Goal: Information Seeking & Learning: Learn about a topic

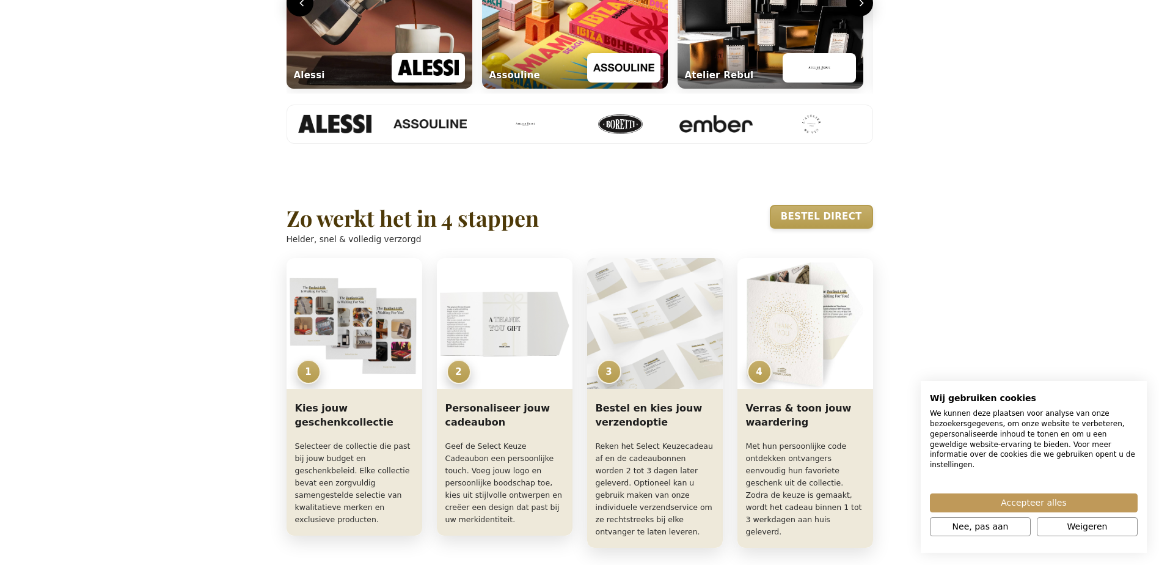
scroll to position [855, 0]
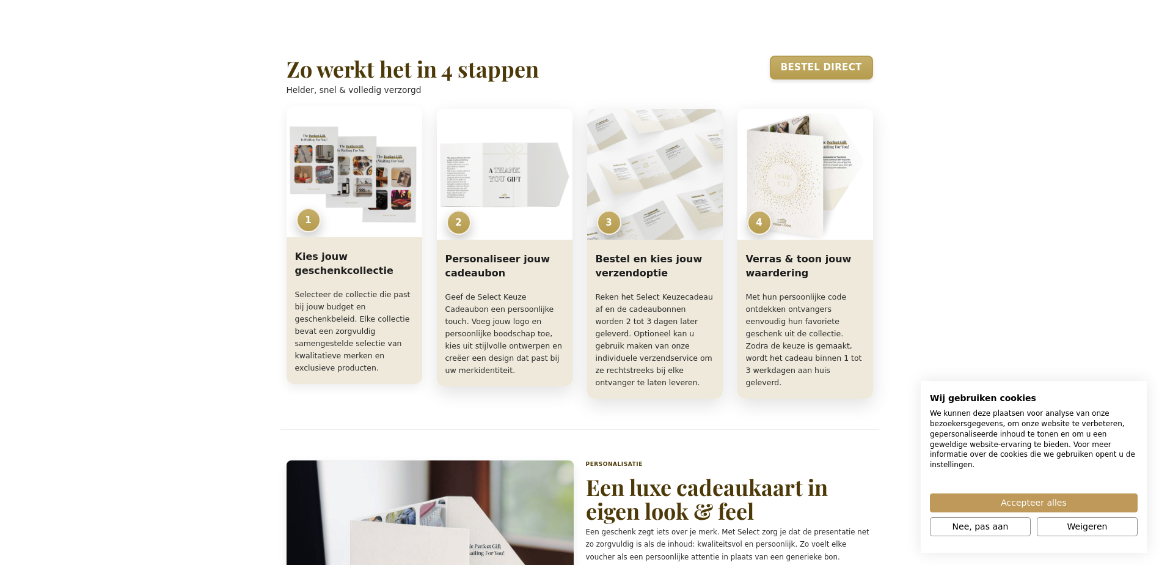
click at [333, 343] on p "Selecteer de collectie die past bij jouw budget en geschenkbeleid. Elke collect…" at bounding box center [354, 331] width 119 height 86
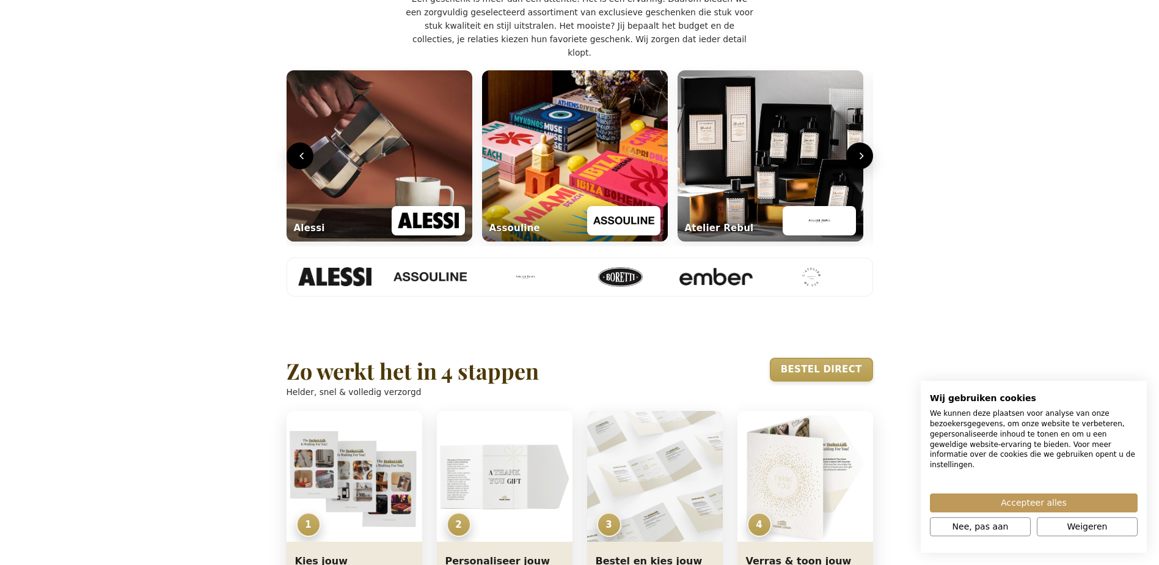
scroll to position [550, 0]
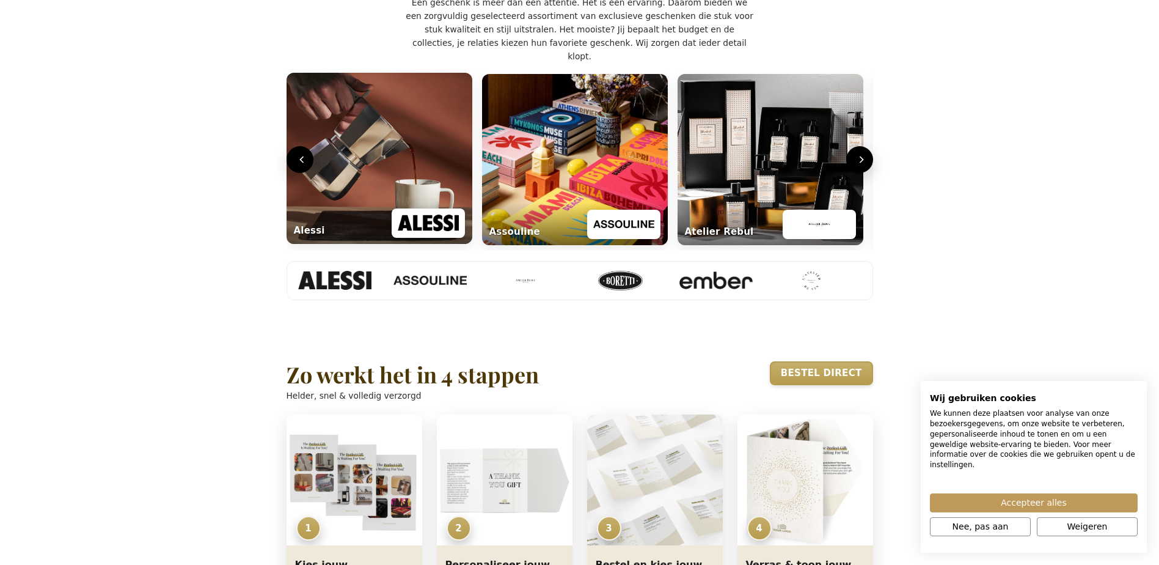
click at [378, 181] on img "Lifestyle carrousel" at bounding box center [380, 158] width 186 height 171
click at [767, 166] on icon "Volgende" at bounding box center [862, 159] width 12 height 12
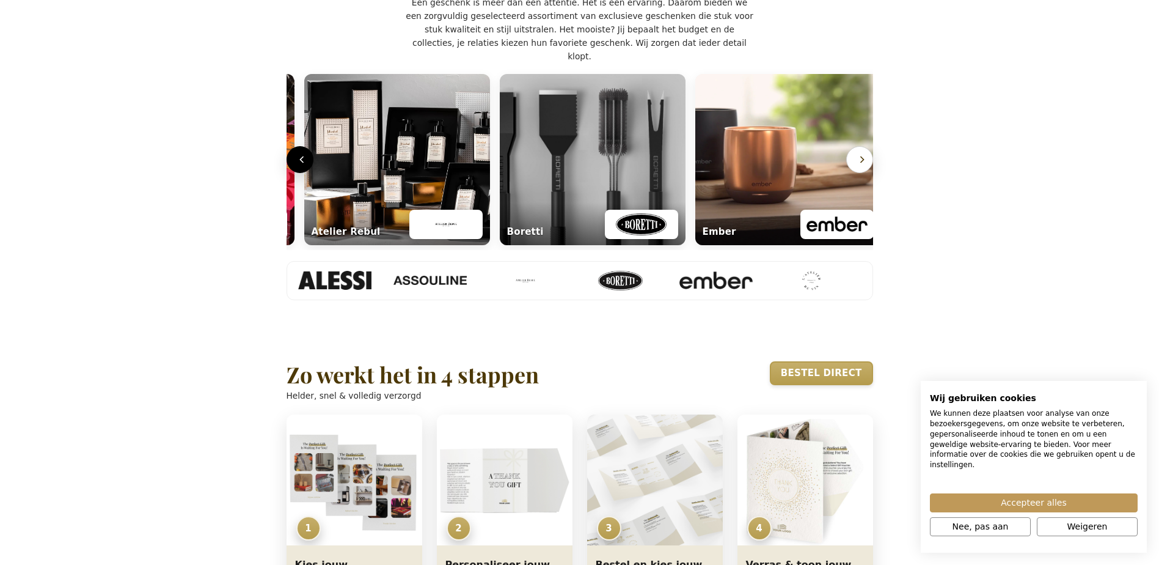
scroll to position [0, 591]
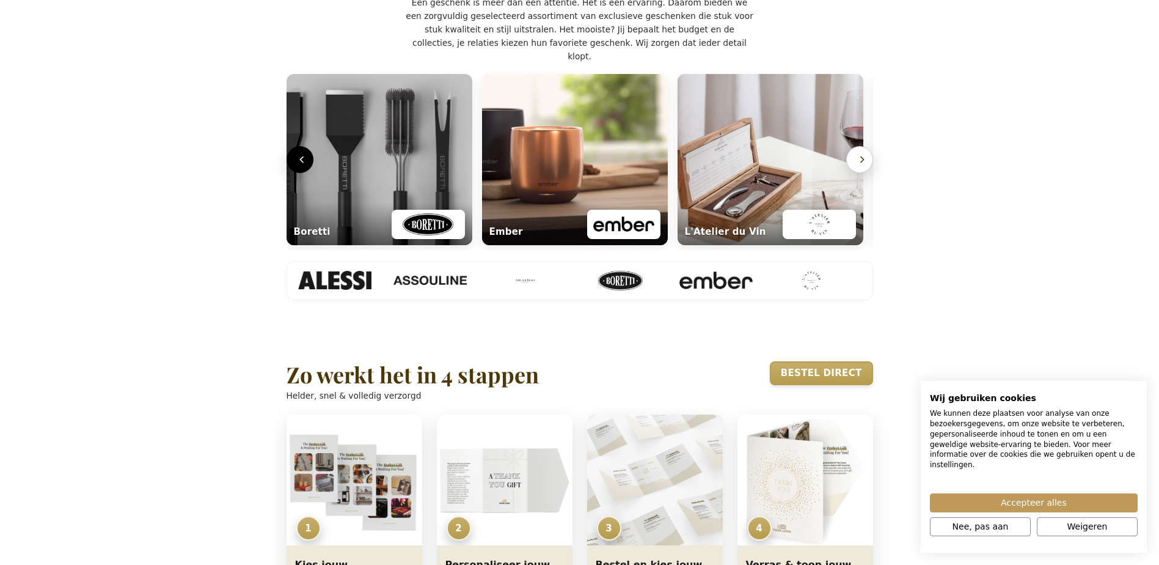
click at [767, 173] on button "Volgende" at bounding box center [859, 159] width 27 height 27
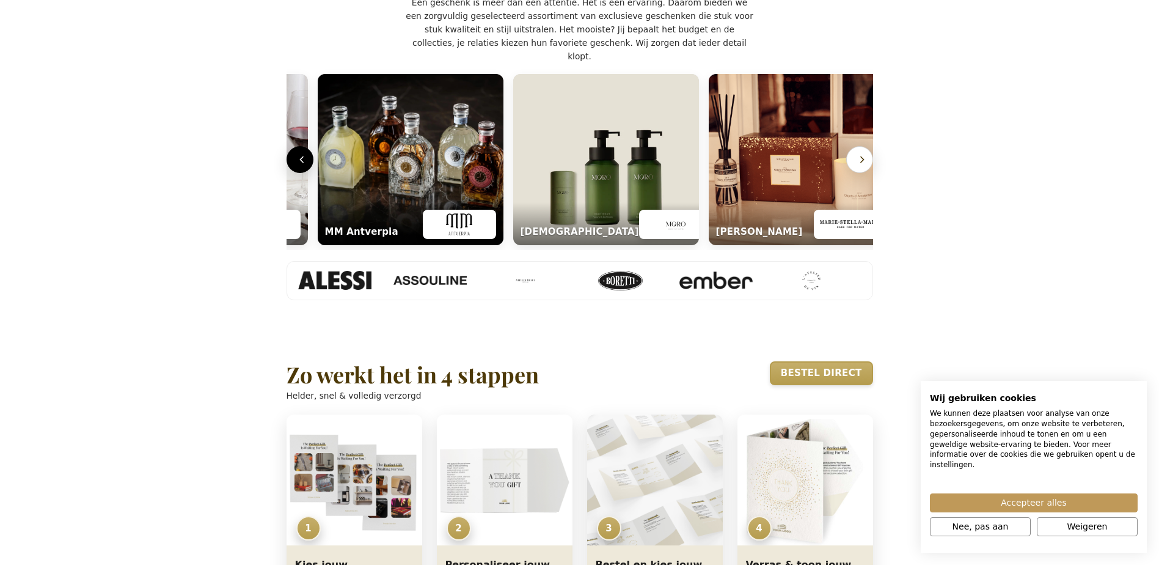
scroll to position [0, 1178]
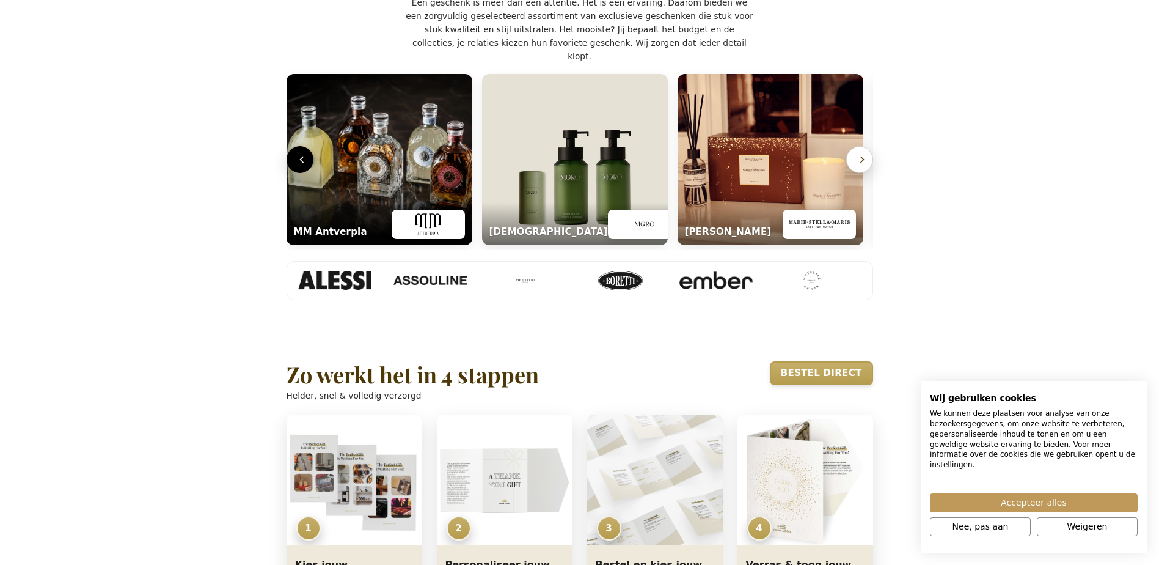
click at [767, 173] on button "Volgende" at bounding box center [859, 159] width 27 height 27
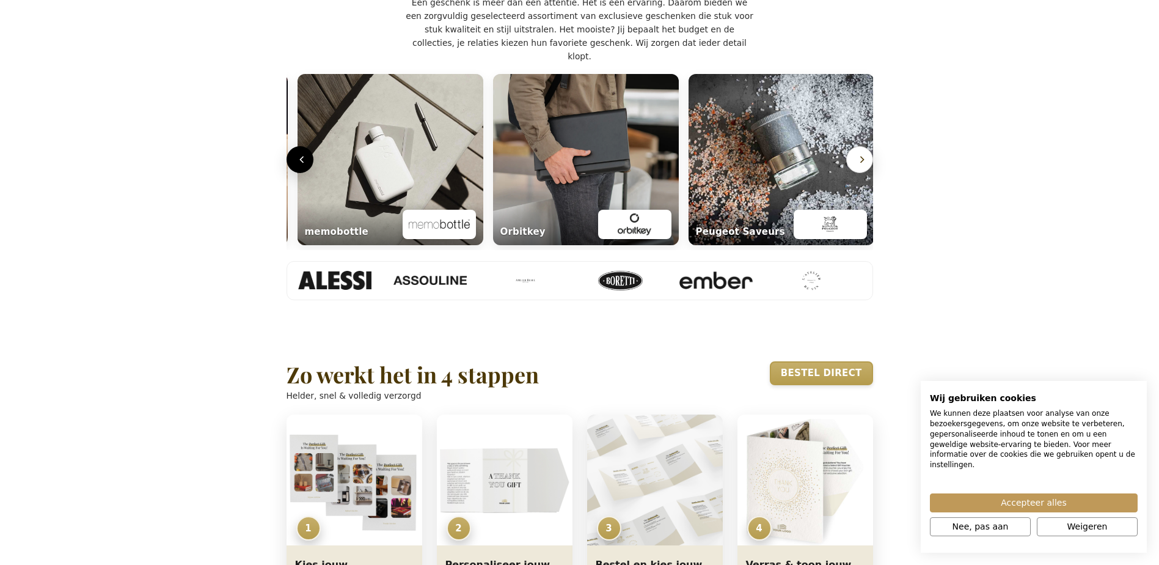
scroll to position [0, 1765]
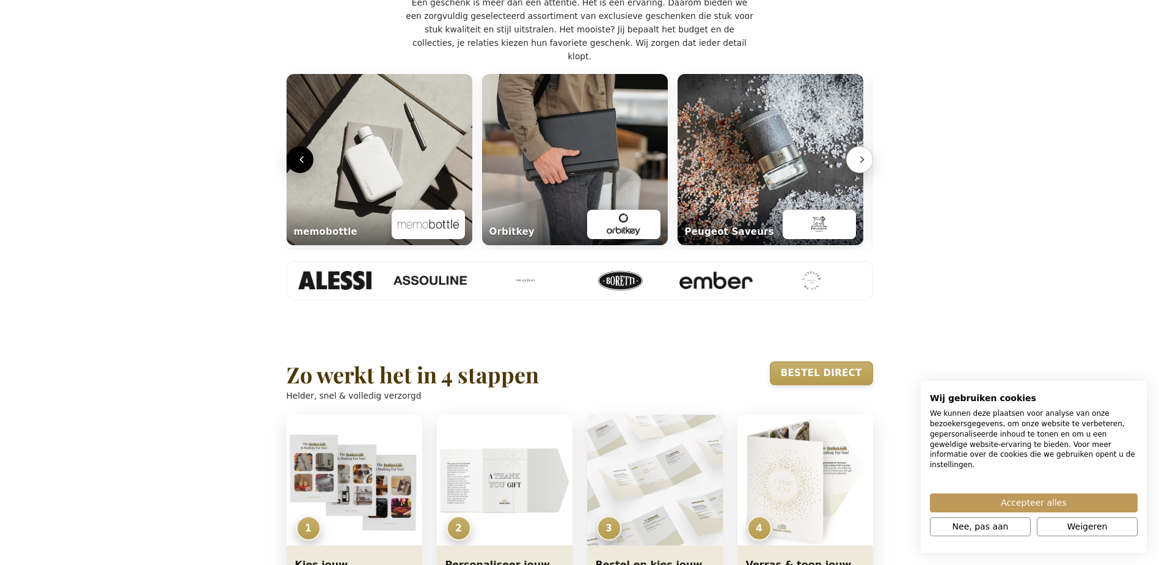
click at [767, 173] on button "Volgende" at bounding box center [859, 159] width 27 height 27
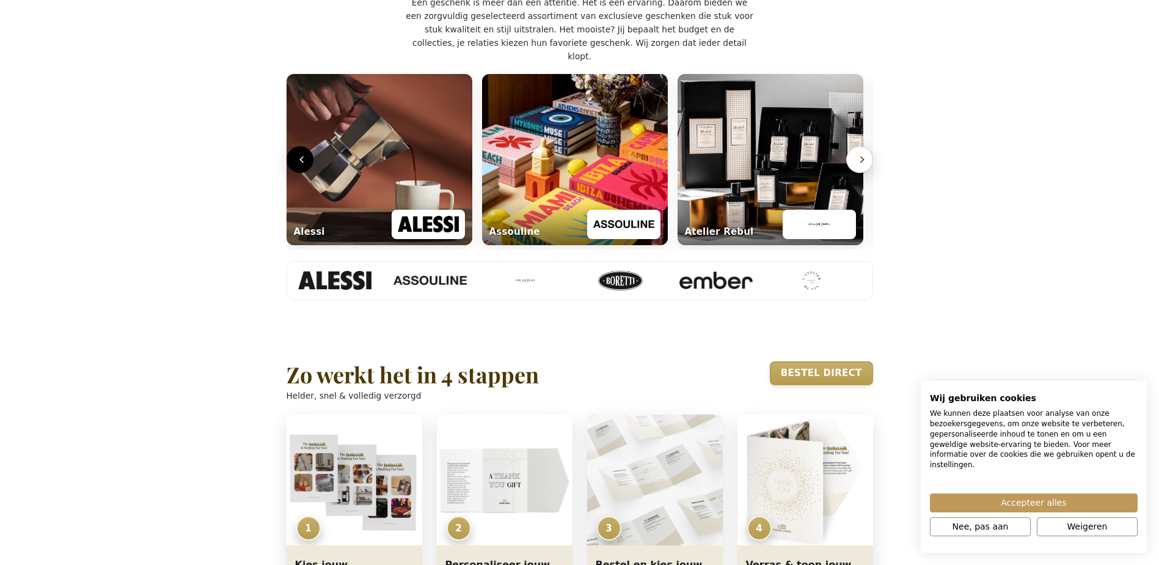
click at [767, 163] on icon "Volgende" at bounding box center [861, 159] width 3 height 6
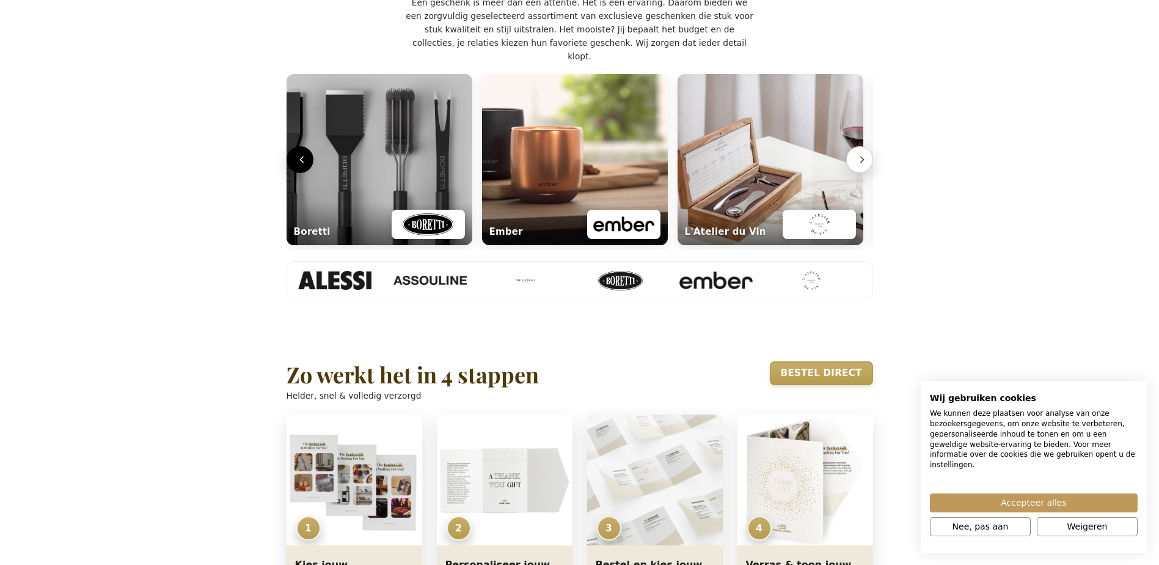
click at [767, 163] on icon "Volgende" at bounding box center [861, 159] width 3 height 6
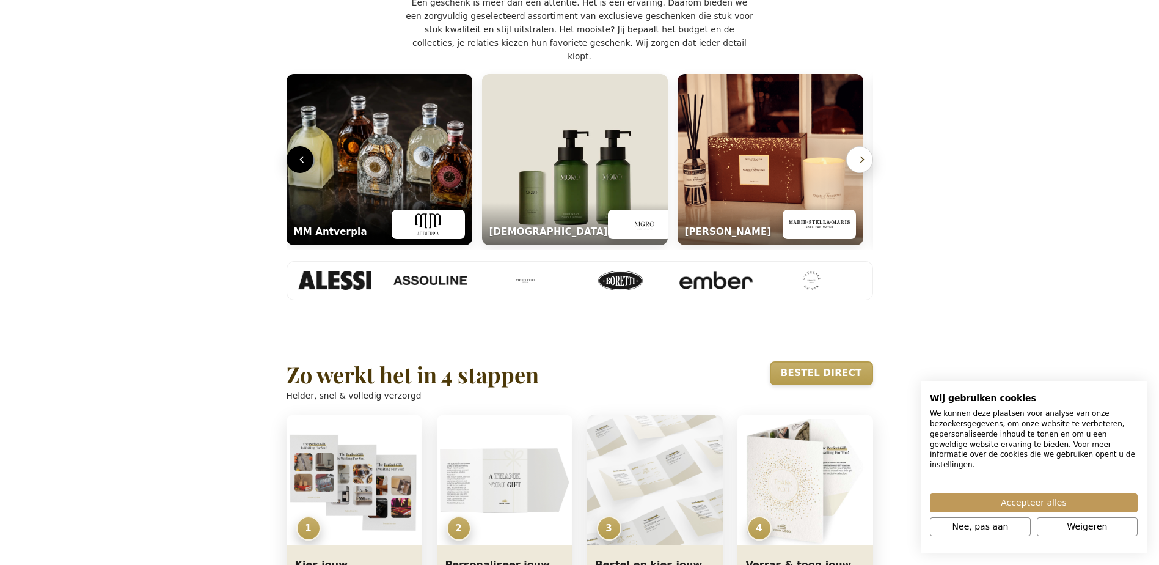
click at [767, 163] on icon "Volgende" at bounding box center [861, 159] width 3 height 6
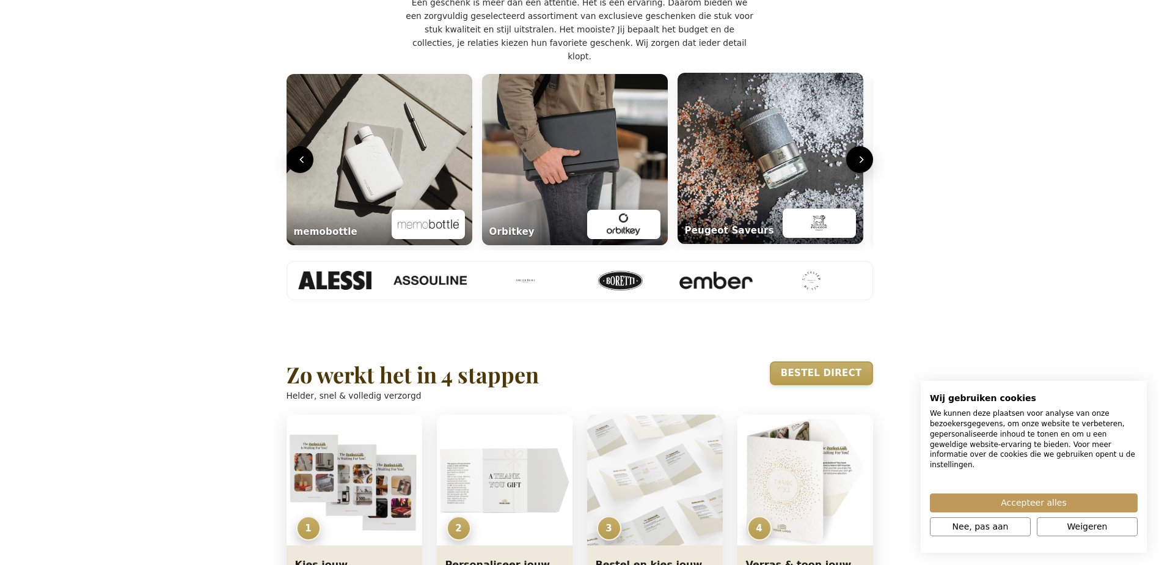
click at [767, 208] on img "Lifestyle carrousel" at bounding box center [771, 158] width 186 height 171
click at [719, 240] on img "Lifestyle carrousel" at bounding box center [771, 158] width 186 height 171
click at [717, 233] on img "Lifestyle carrousel" at bounding box center [771, 158] width 186 height 171
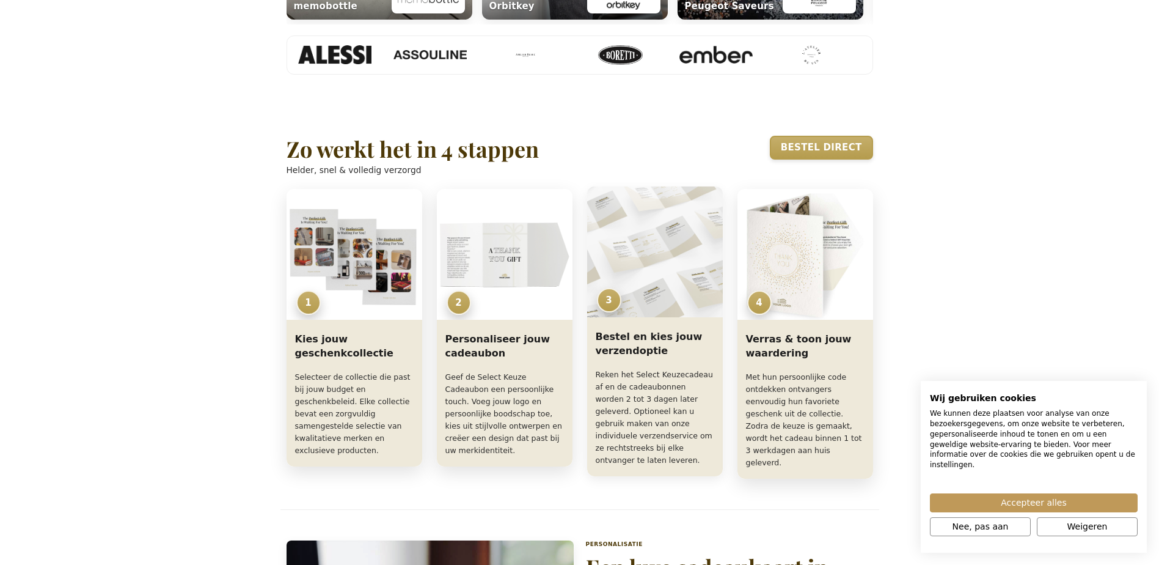
scroll to position [855, 0]
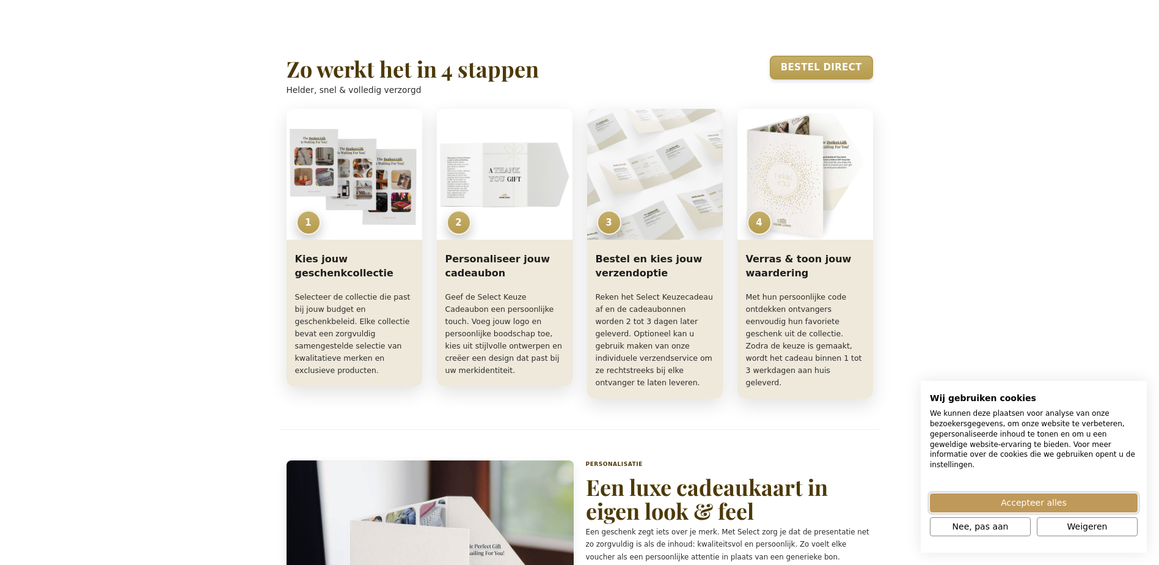
click at [767, 344] on span "Accepteer alles" at bounding box center [1033, 502] width 65 height 13
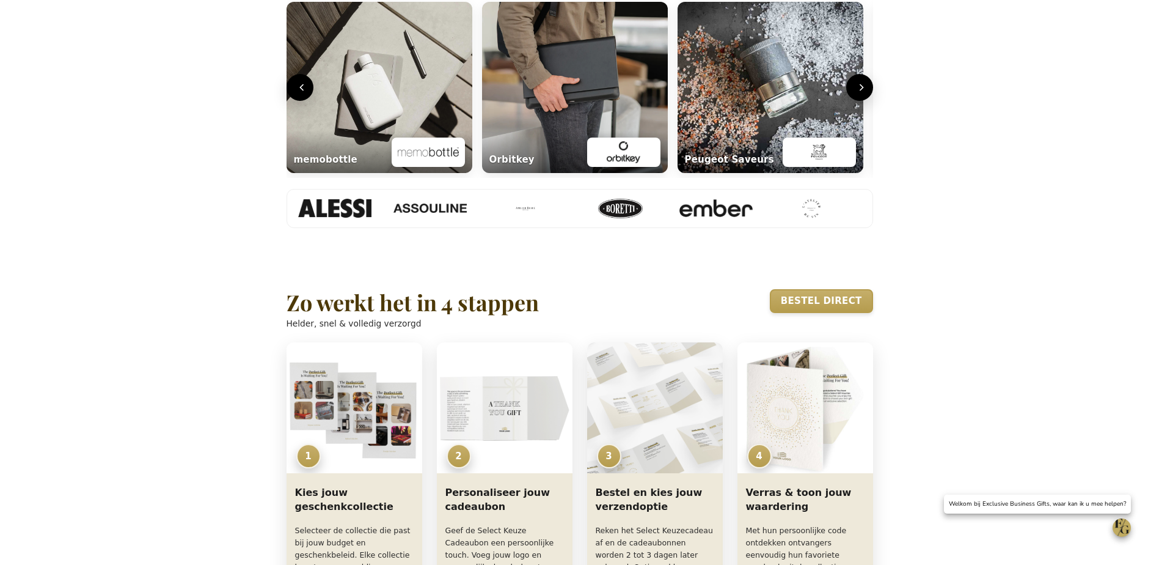
scroll to position [611, 0]
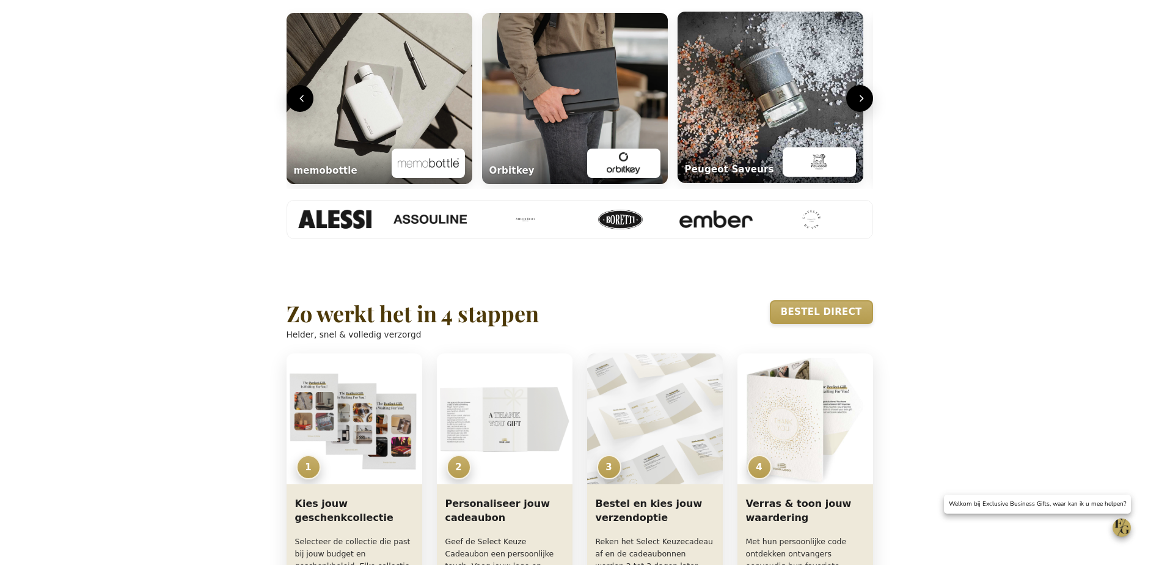
click at [743, 153] on img "Lifestyle carrousel" at bounding box center [771, 97] width 186 height 171
click at [767, 173] on img "Lifestyle carrousel" at bounding box center [819, 162] width 61 height 22
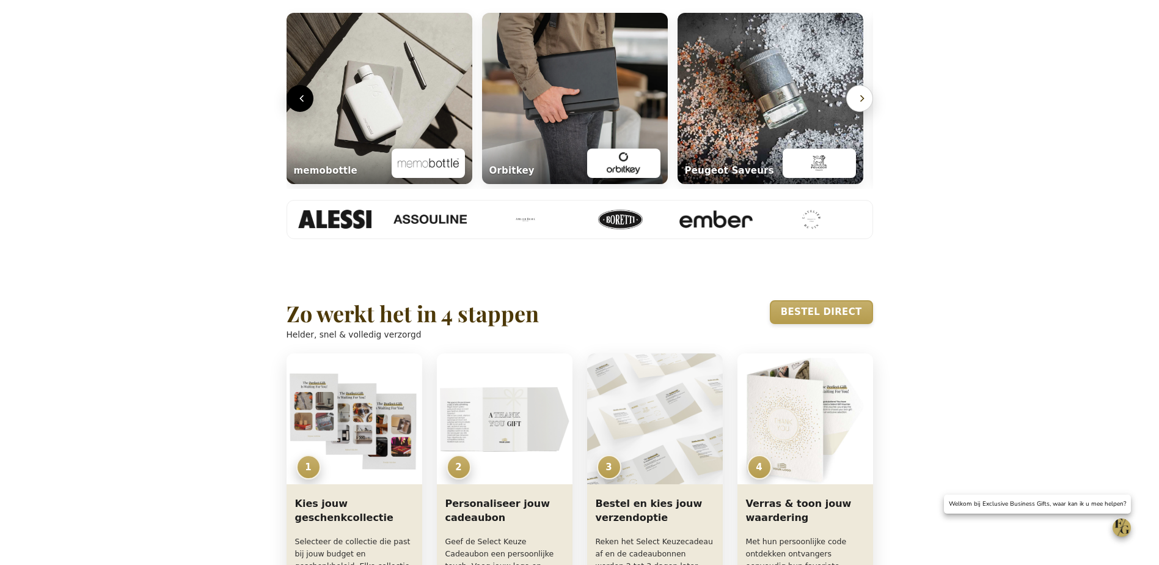
click at [767, 104] on icon "Volgende" at bounding box center [862, 98] width 12 height 12
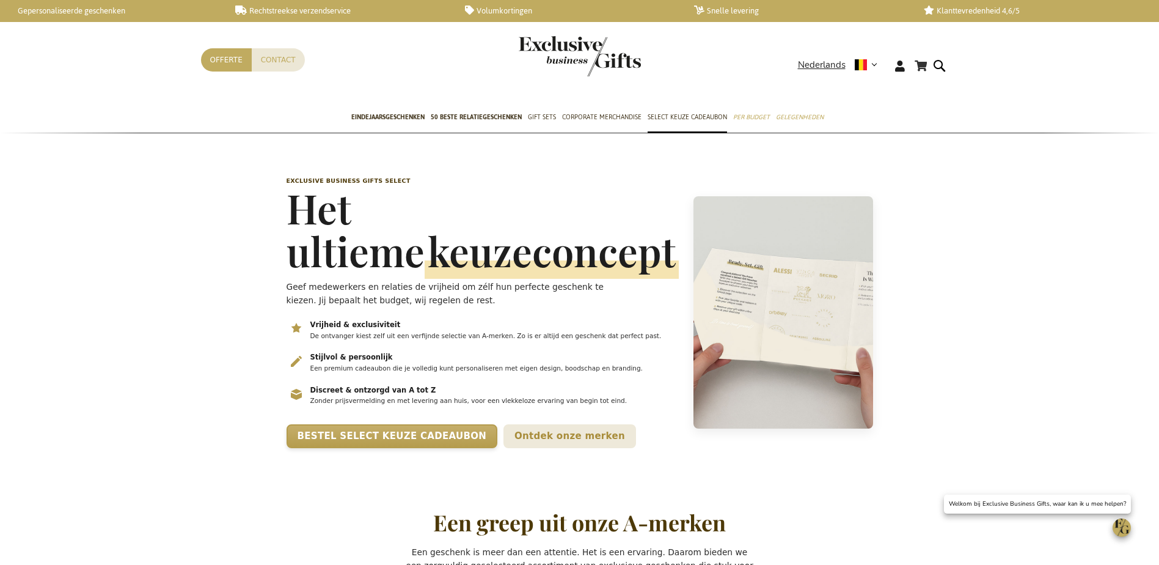
scroll to position [0, 0]
click at [473, 115] on span "50 beste relatiegeschenken" at bounding box center [476, 117] width 91 height 13
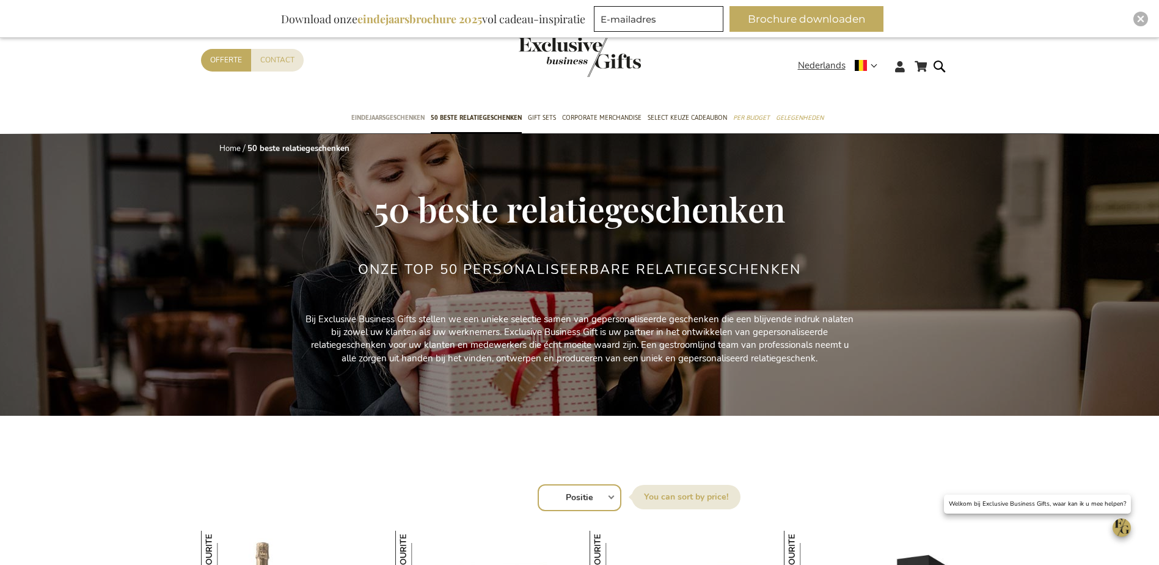
click at [367, 113] on span "Eindejaarsgeschenken" at bounding box center [387, 117] width 73 height 13
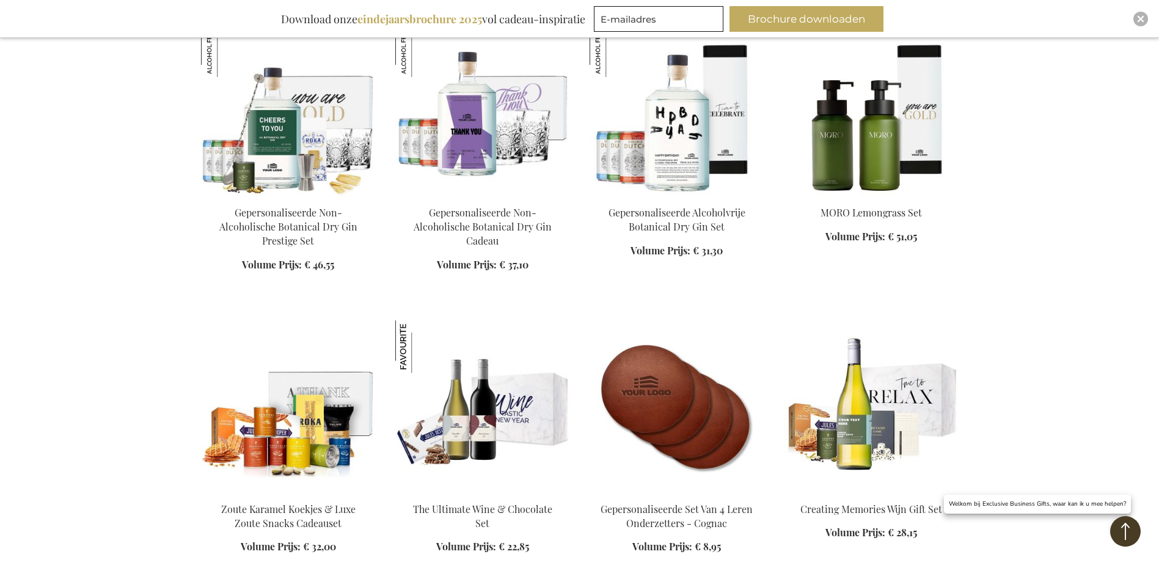
scroll to position [1467, 0]
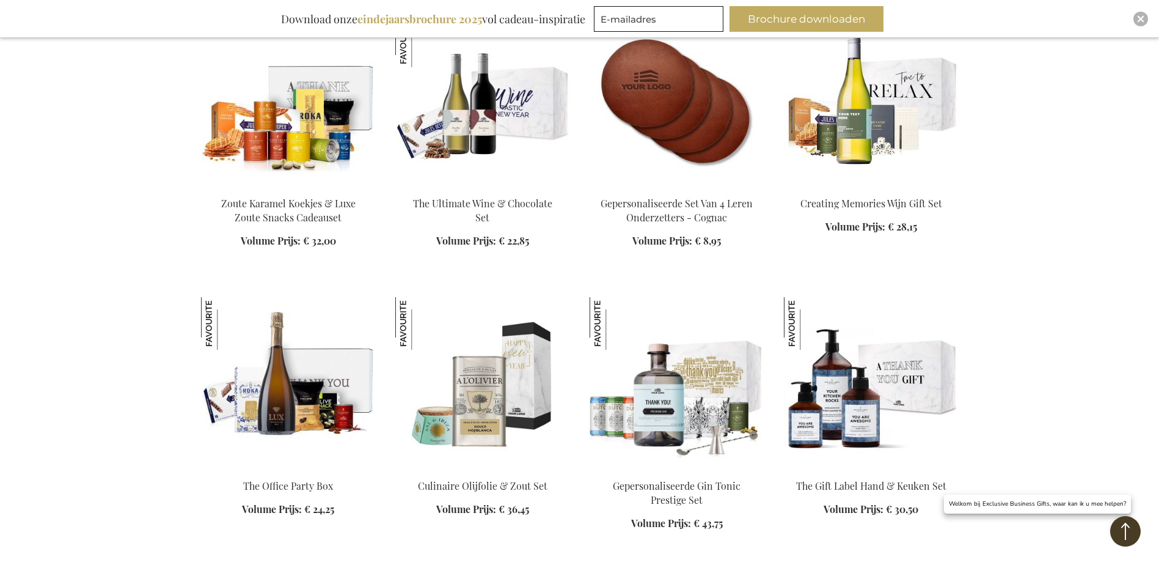
scroll to position [1772, 0]
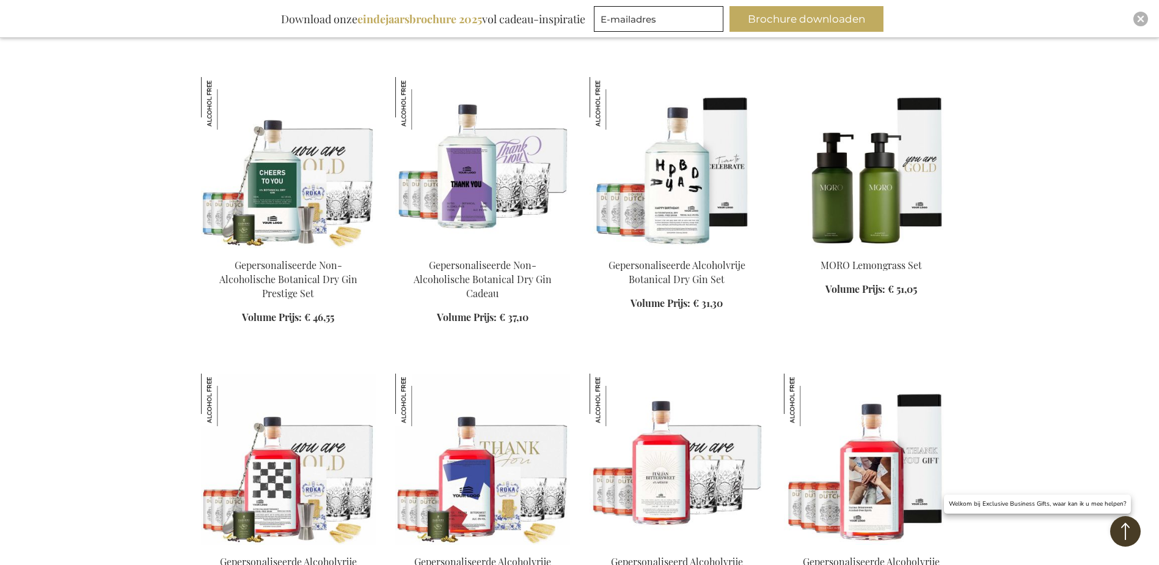
scroll to position [4583, 0]
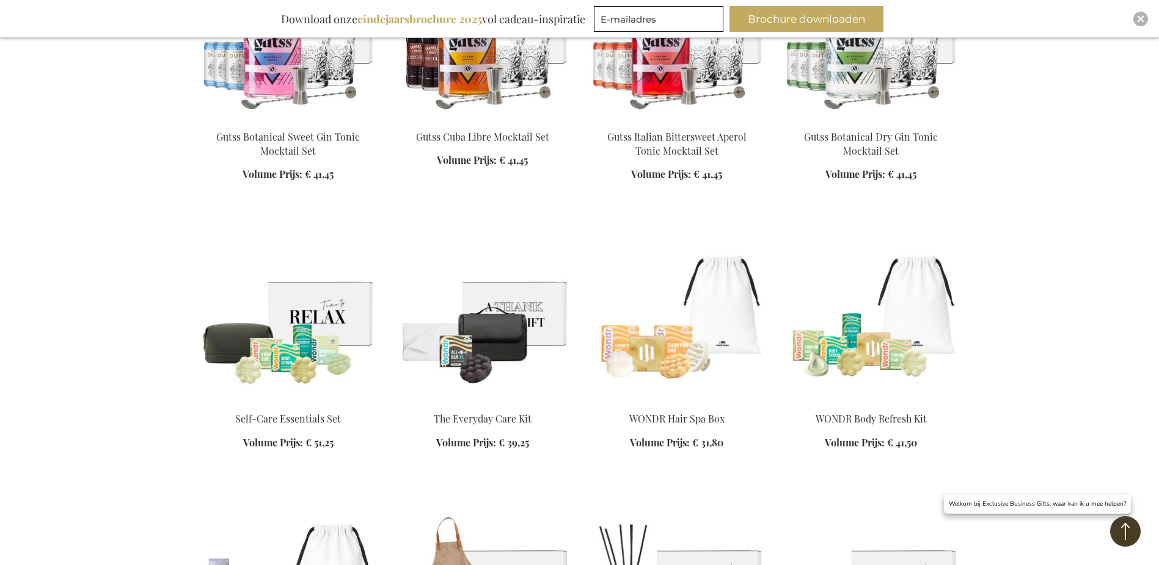
scroll to position [5927, 0]
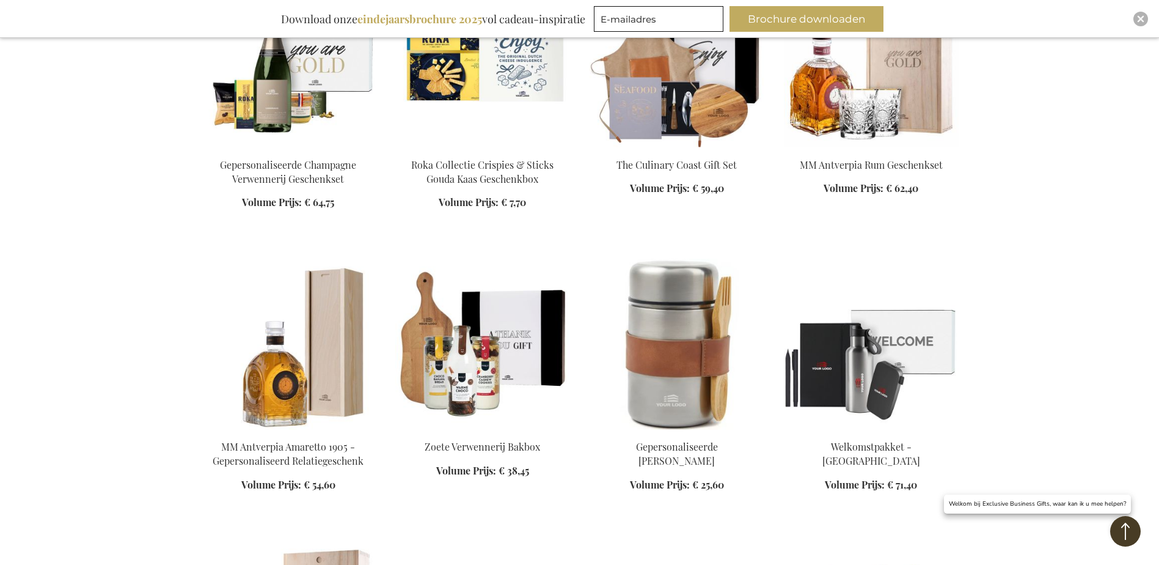
scroll to position [7638, 0]
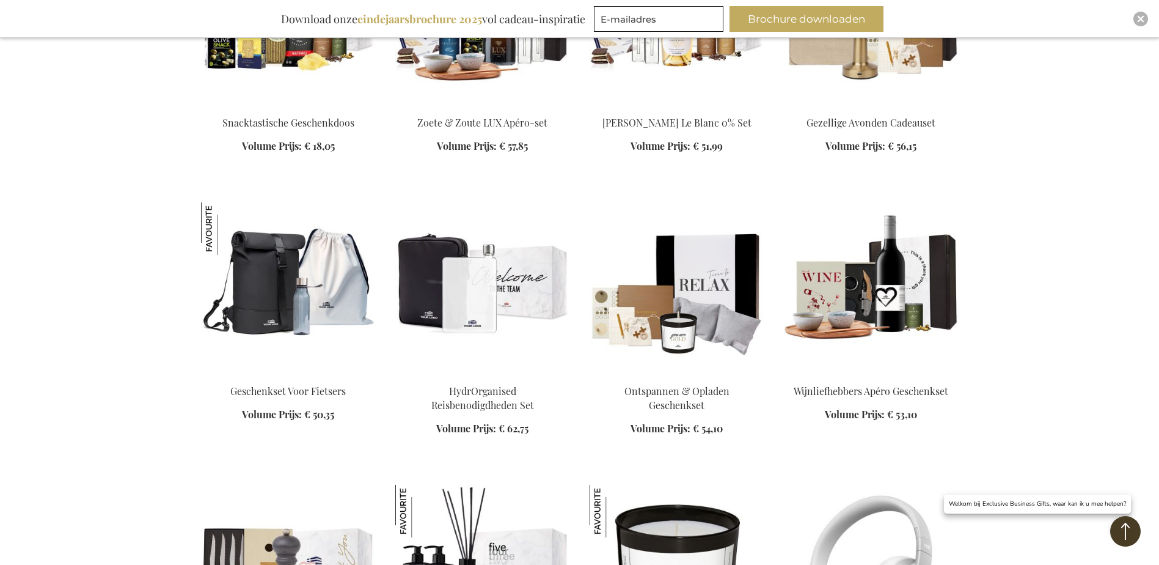
scroll to position [9166, 0]
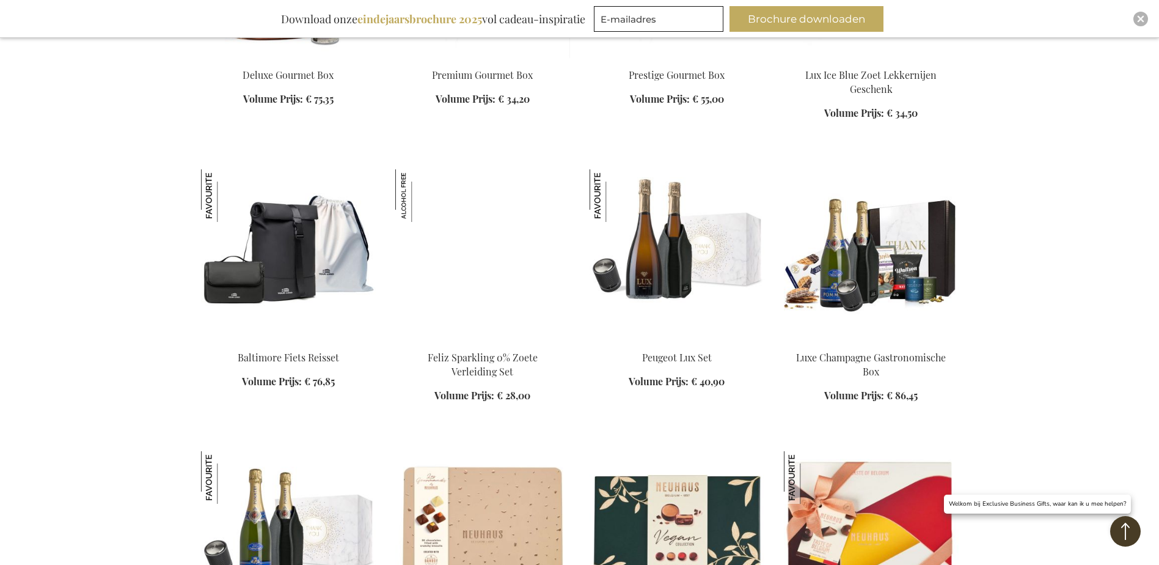
scroll to position [9960, 0]
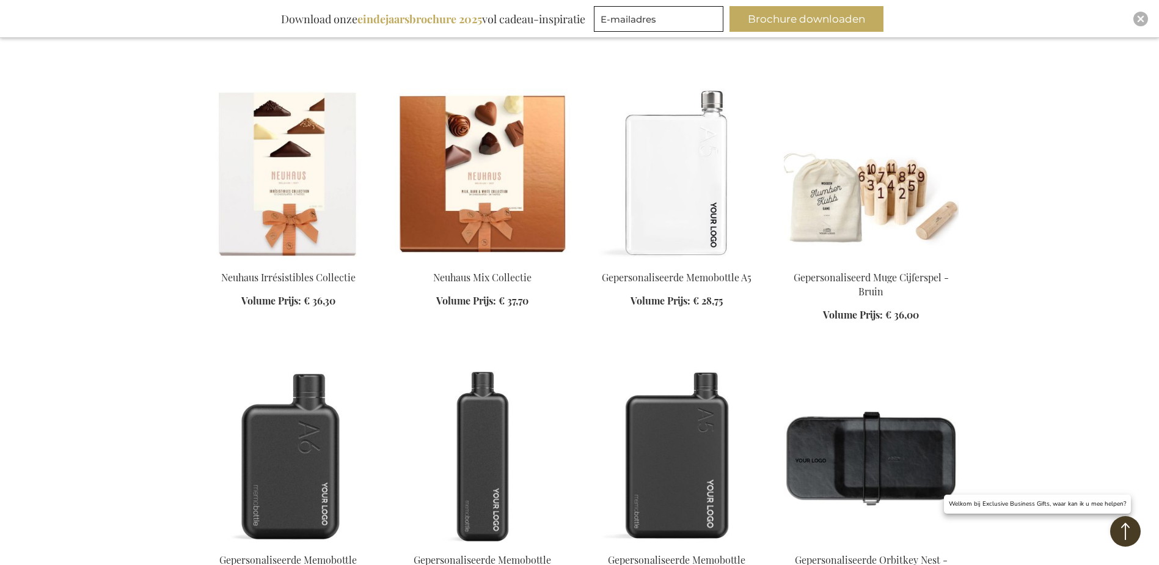
scroll to position [10632, 0]
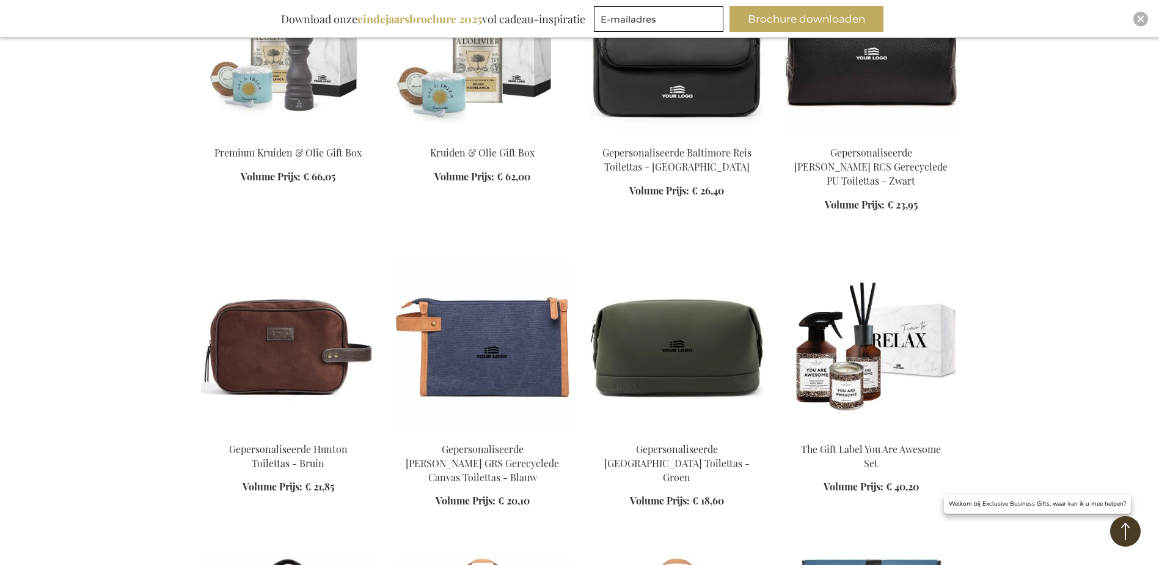
scroll to position [11854, 0]
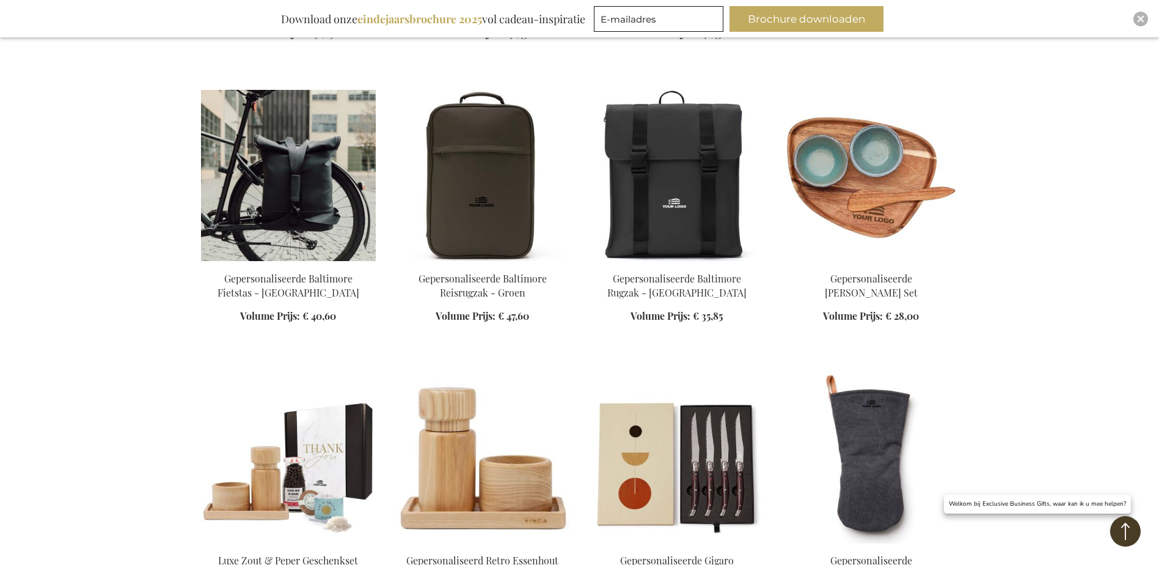
scroll to position [12465, 0]
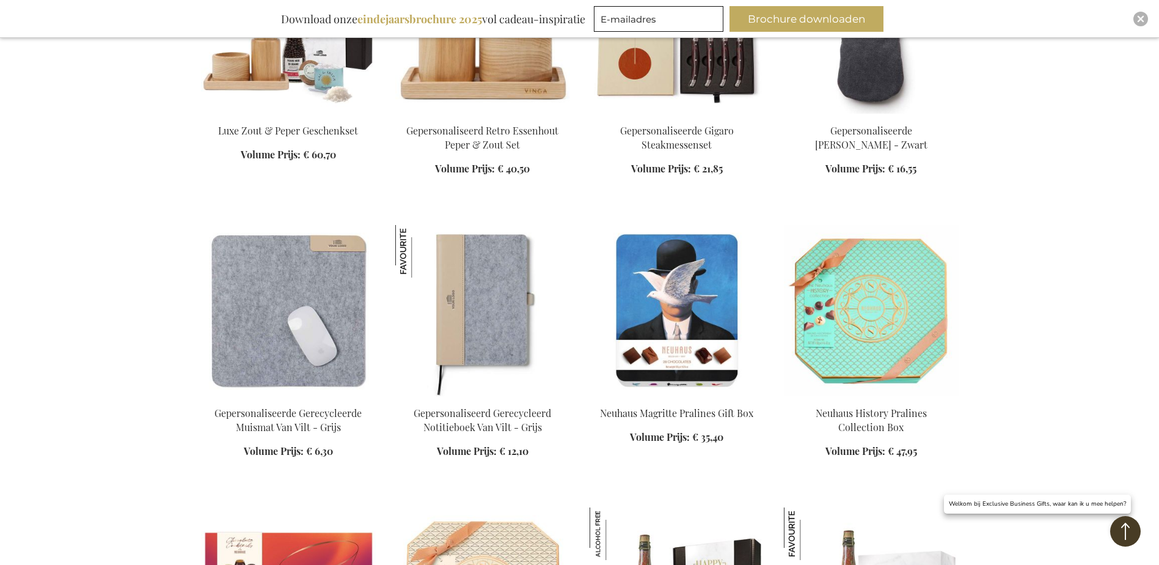
scroll to position [13077, 0]
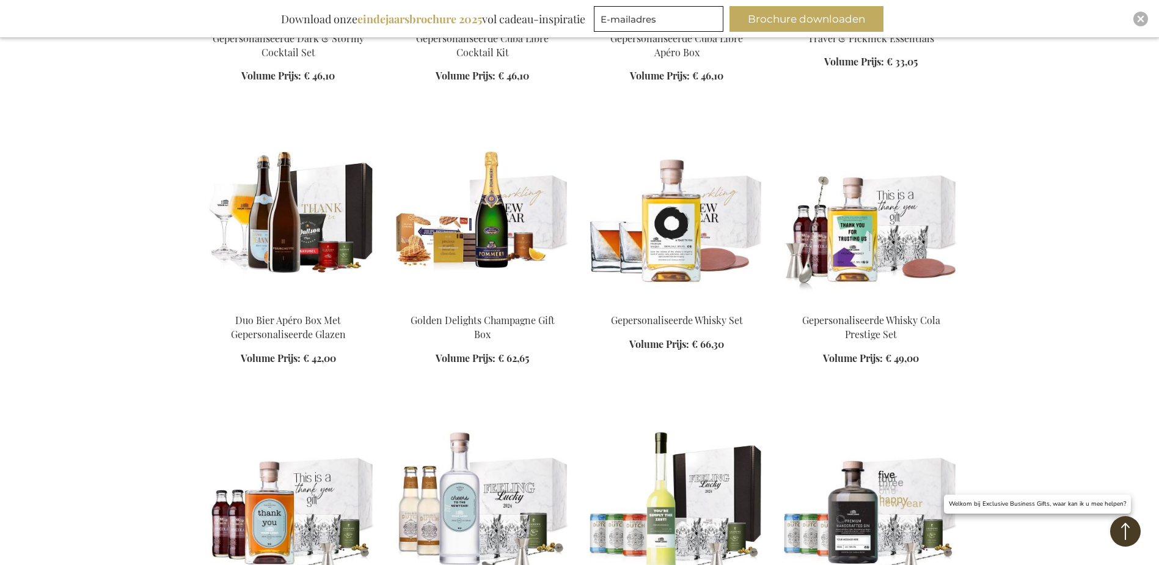
scroll to position [14421, 0]
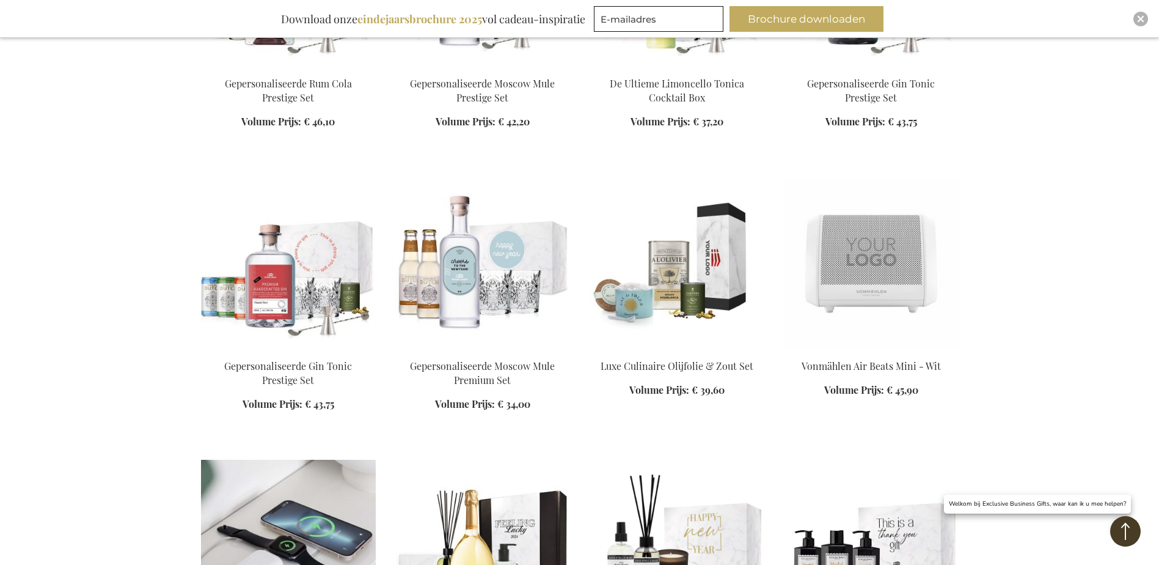
scroll to position [14910, 0]
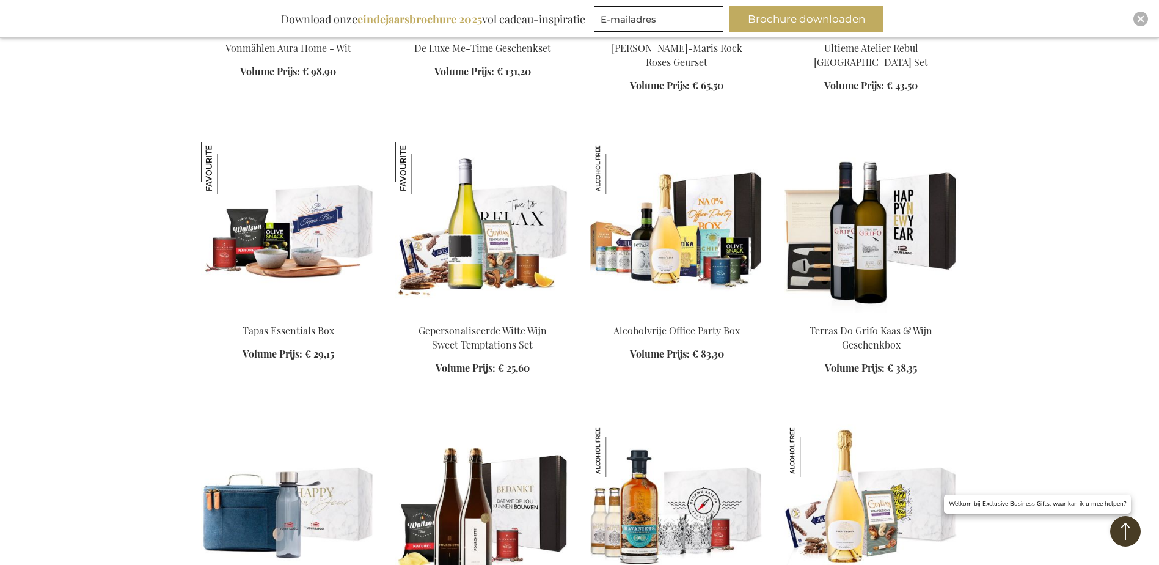
scroll to position [15582, 0]
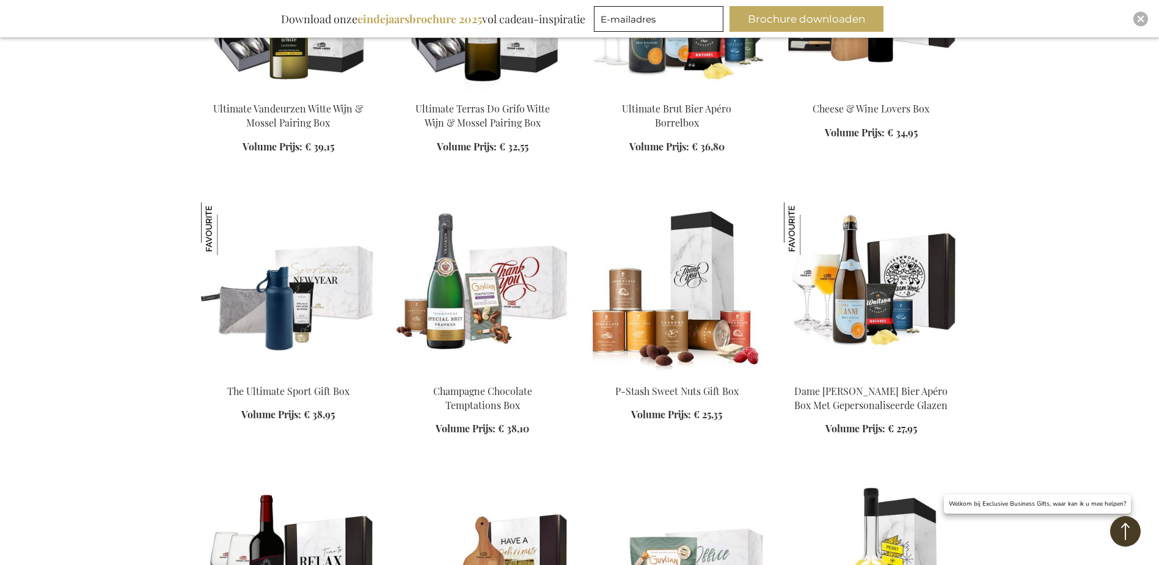
scroll to position [16926, 0]
